Goal: Navigation & Orientation: Find specific page/section

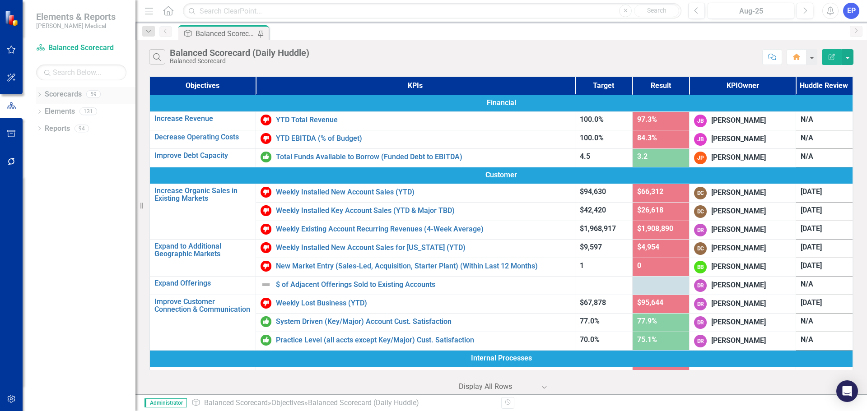
click at [39, 93] on icon at bounding box center [39, 95] width 2 height 4
click at [44, 162] on icon "Dropdown" at bounding box center [44, 162] width 7 height 5
click at [64, 181] on link "Development" at bounding box center [97, 180] width 77 height 10
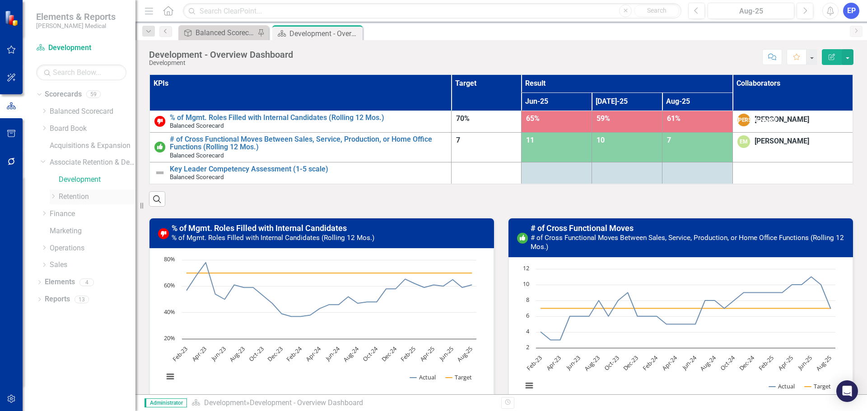
click at [64, 198] on link "Retention" at bounding box center [97, 197] width 77 height 10
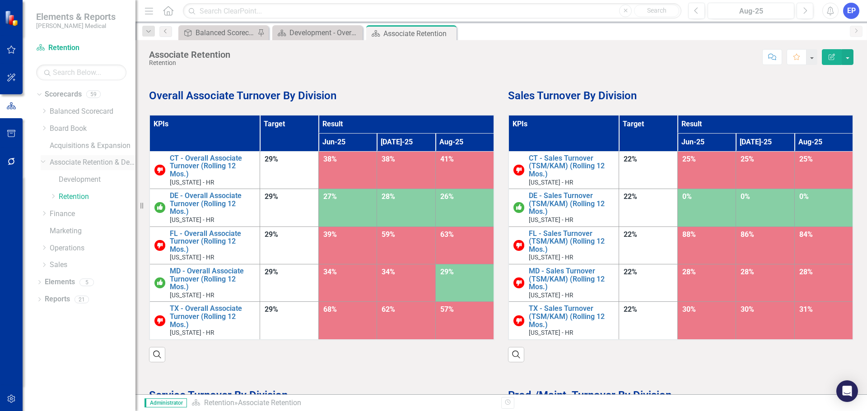
click at [42, 162] on icon "Dropdown" at bounding box center [43, 161] width 5 height 7
click at [42, 181] on icon "Dropdown" at bounding box center [44, 179] width 7 height 5
click at [62, 215] on link "Customer Payment" at bounding box center [97, 214] width 77 height 10
